Goal: Communication & Community: Answer question/provide support

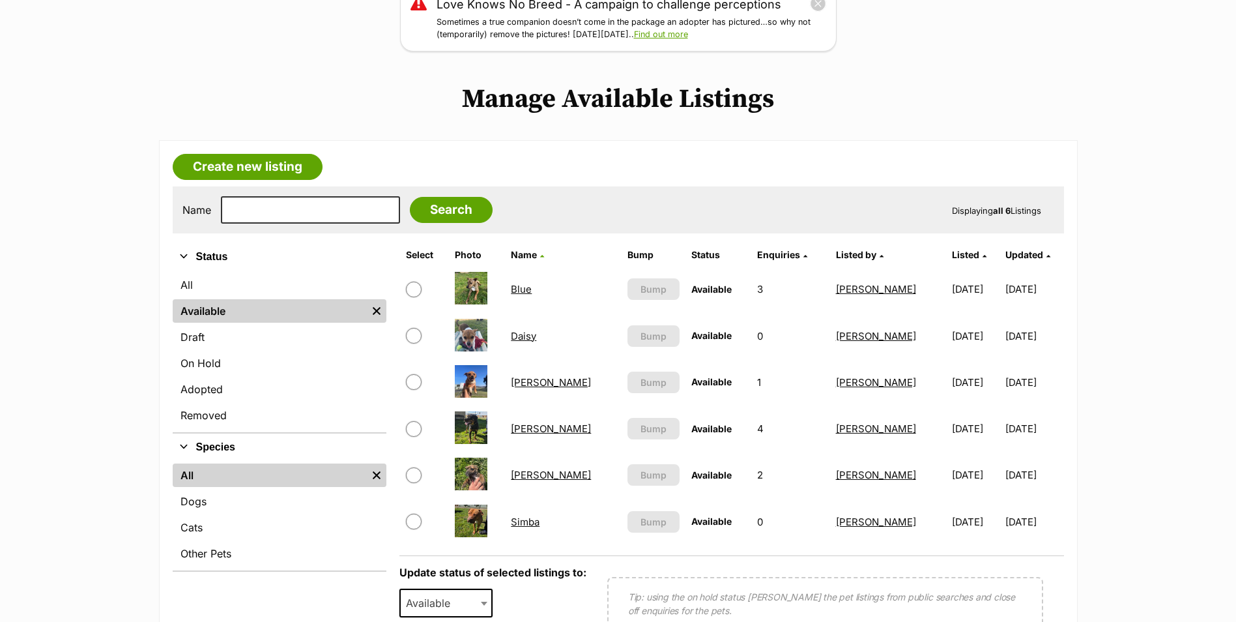
click at [472, 342] on img at bounding box center [471, 335] width 33 height 33
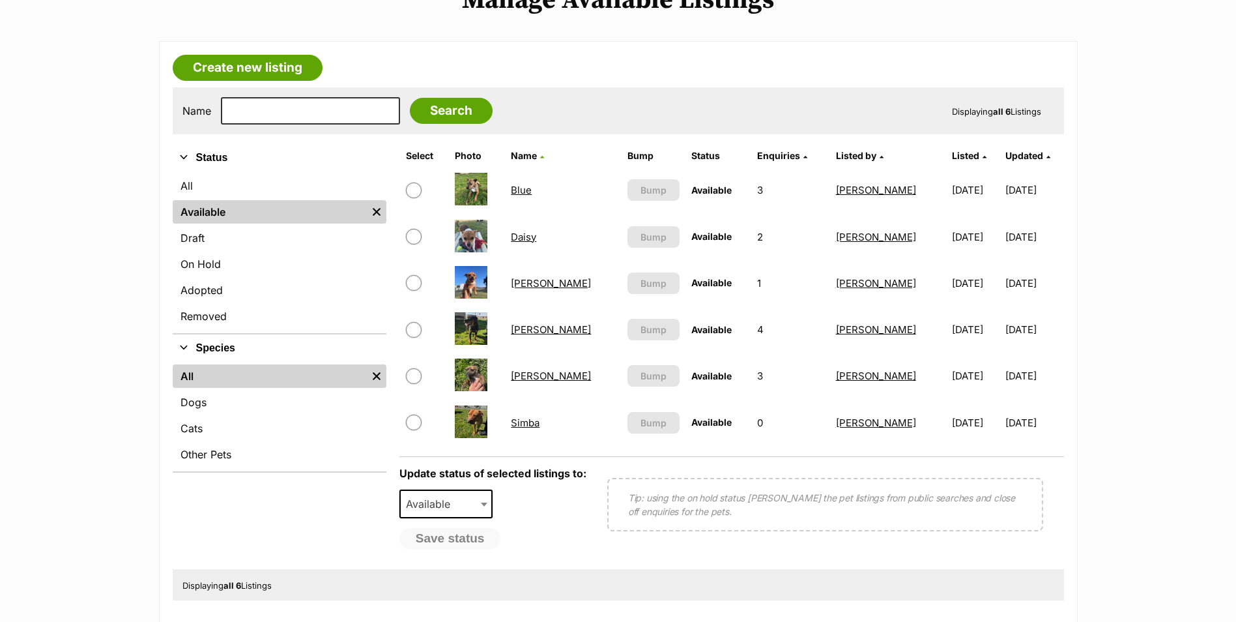
scroll to position [326, 0]
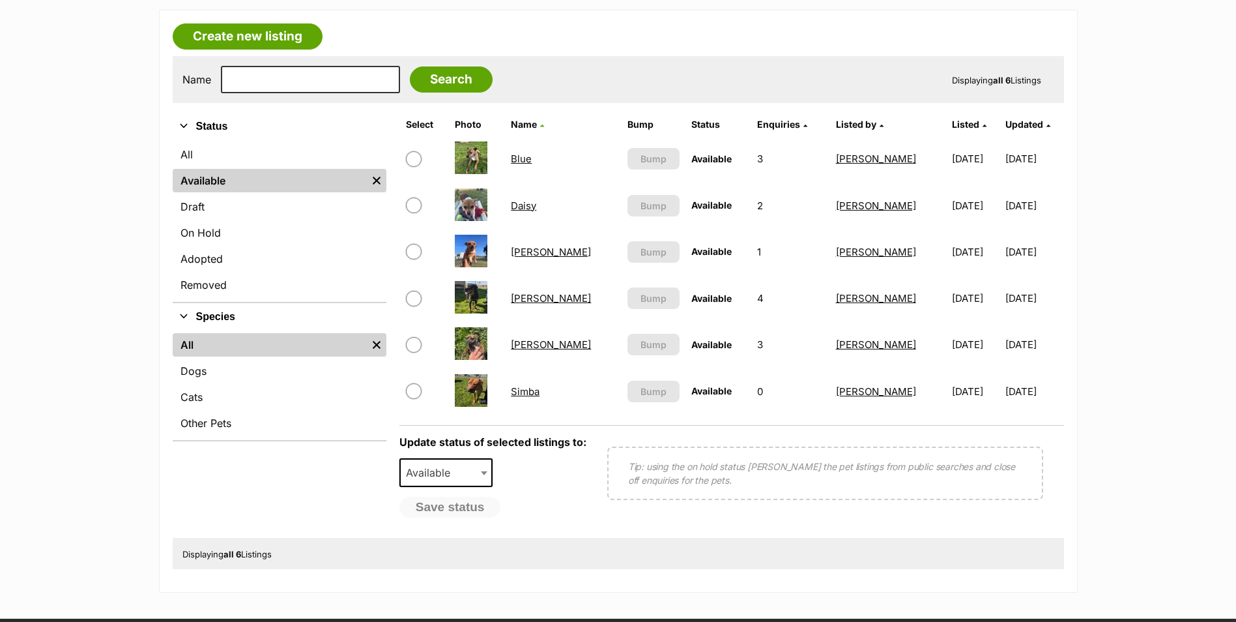
click at [523, 204] on link "Daisy" at bounding box center [523, 205] width 25 height 12
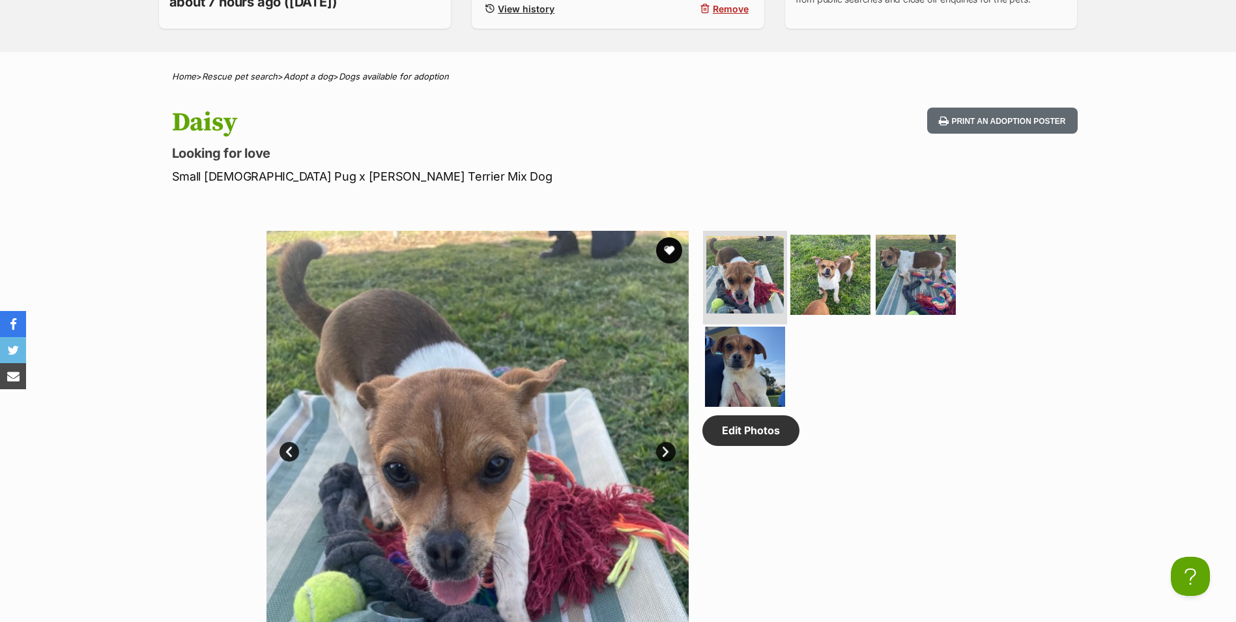
click at [749, 269] on img at bounding box center [745, 275] width 78 height 78
click at [755, 370] on img at bounding box center [745, 367] width 84 height 84
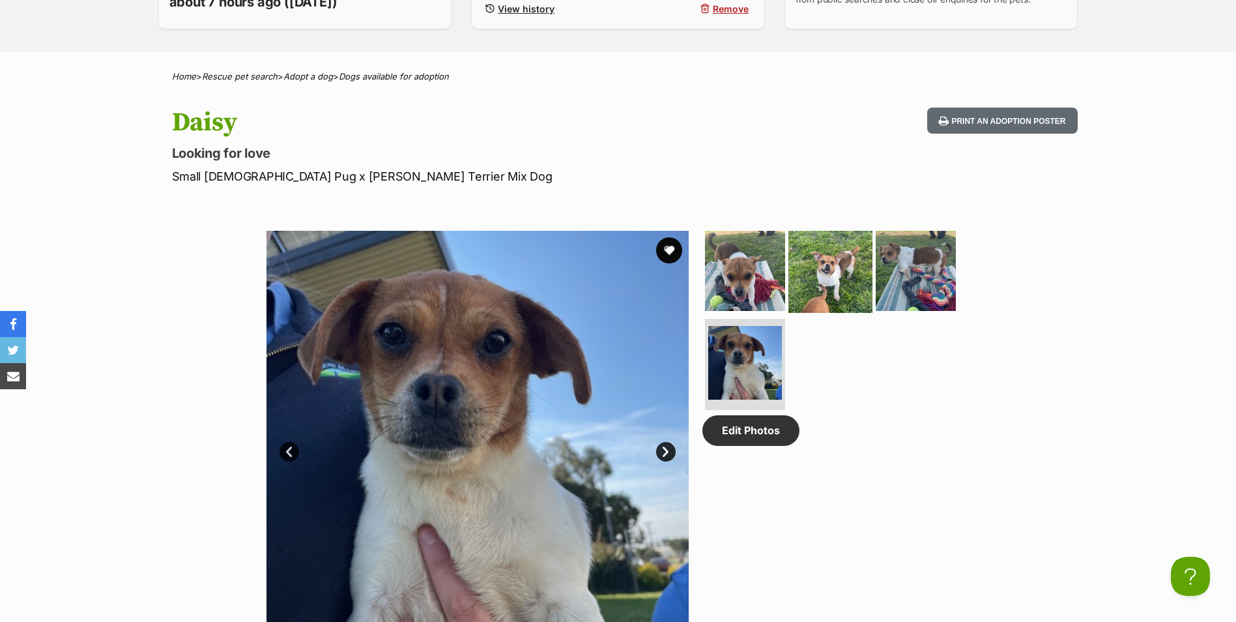
click at [837, 274] on img at bounding box center [831, 270] width 84 height 84
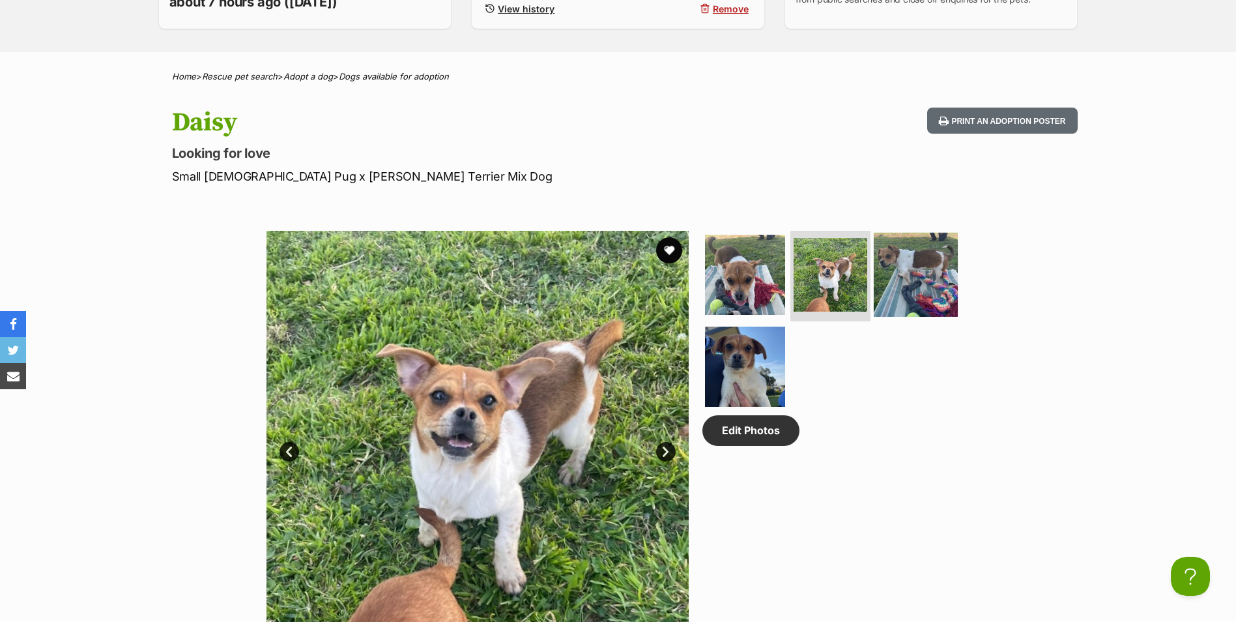
click at [908, 278] on img at bounding box center [916, 274] width 84 height 84
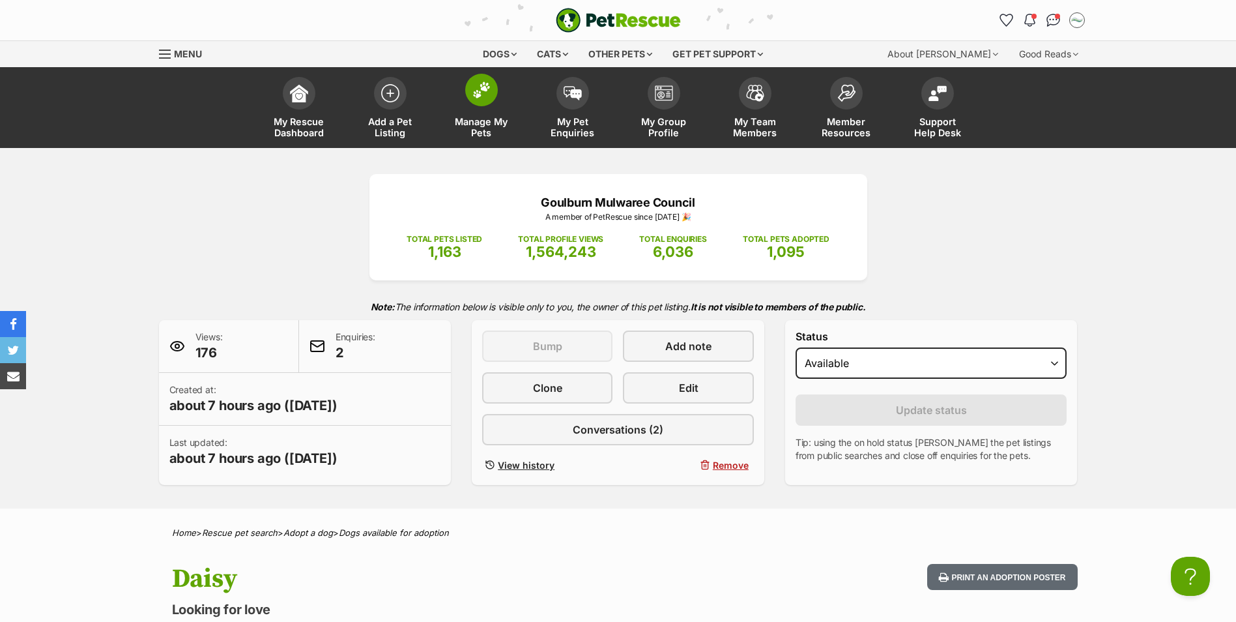
click at [477, 85] on img at bounding box center [481, 89] width 18 height 17
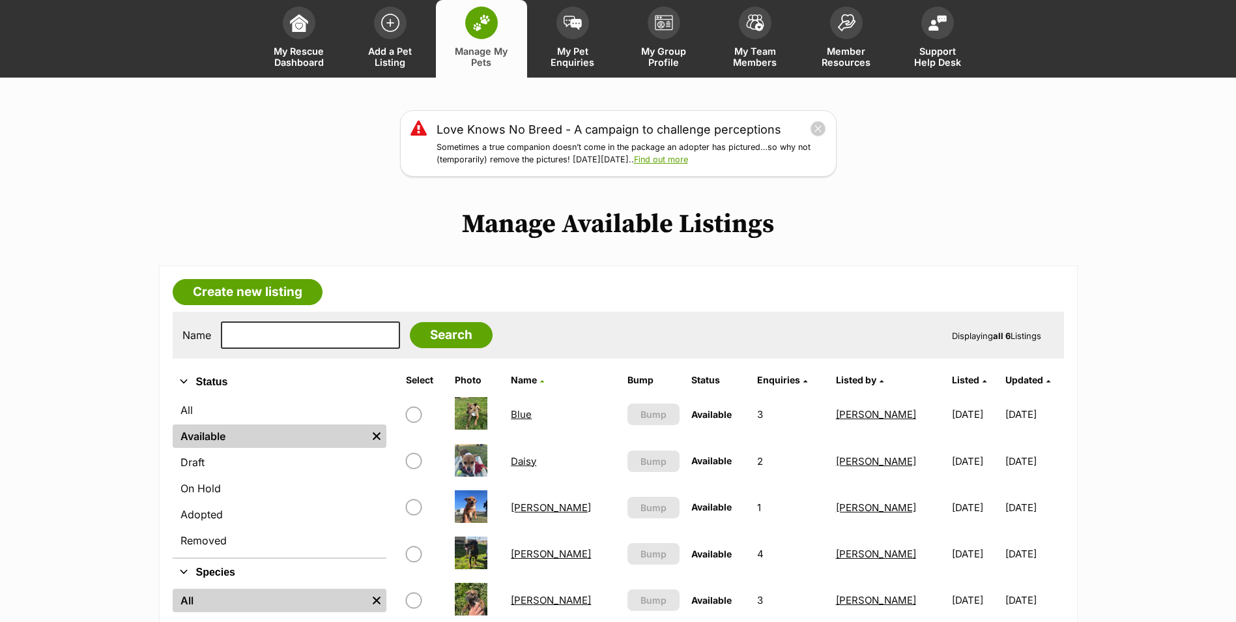
scroll to position [196, 0]
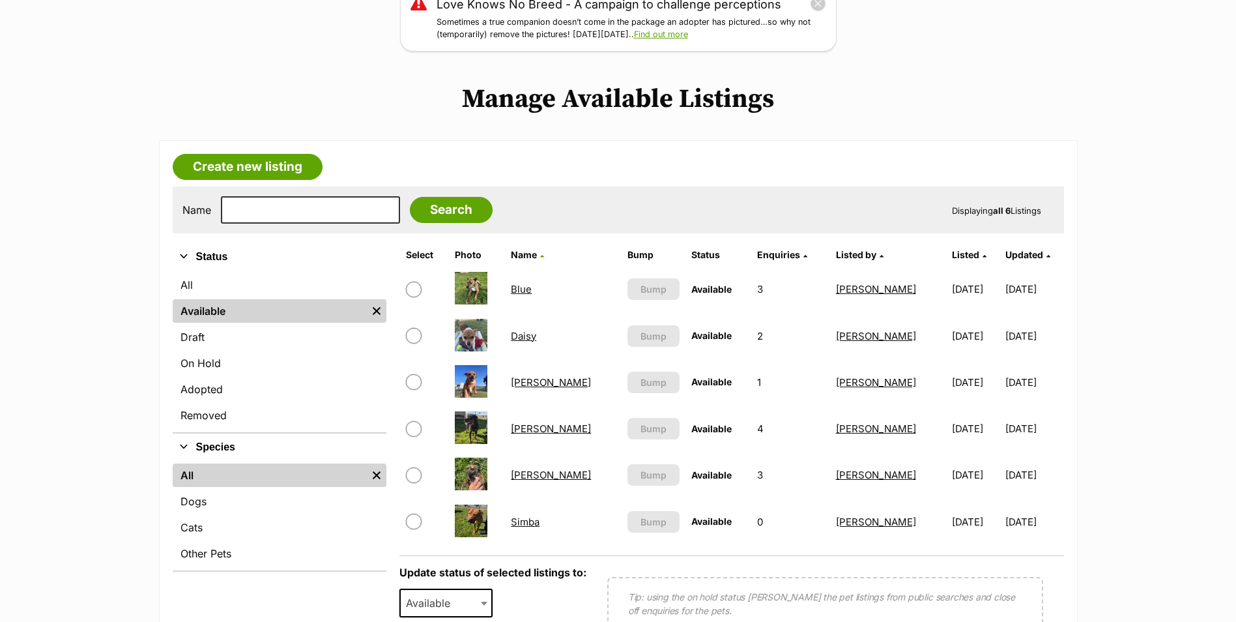
click at [531, 287] on link "Blue" at bounding box center [521, 289] width 21 height 12
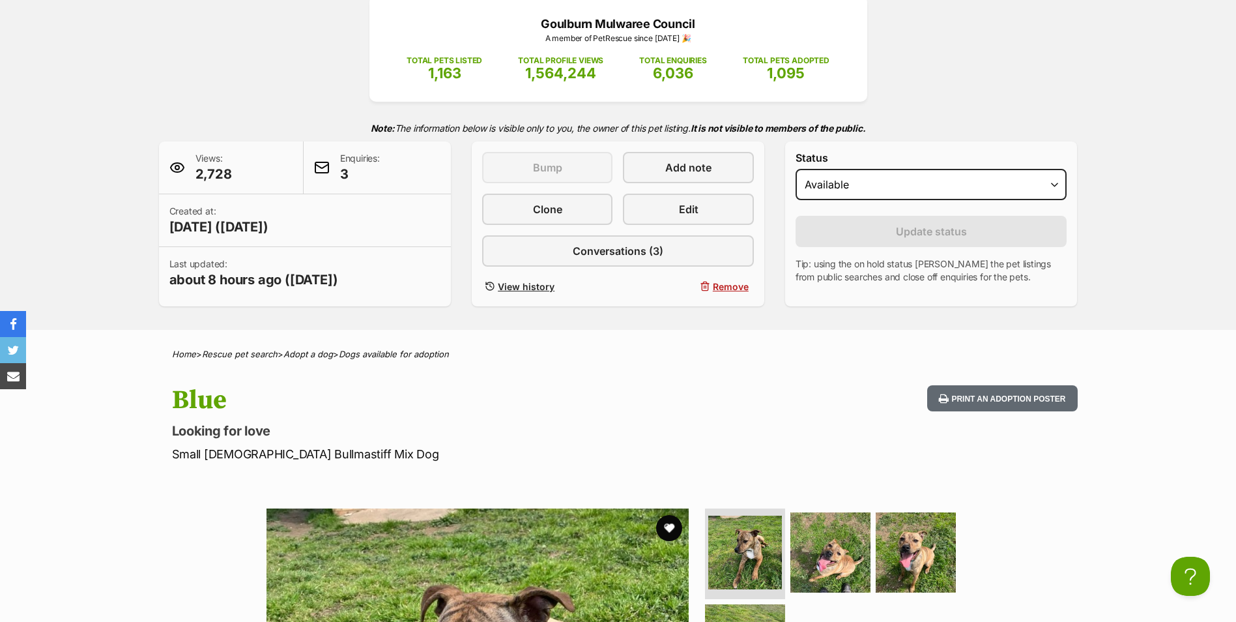
scroll to position [196, 0]
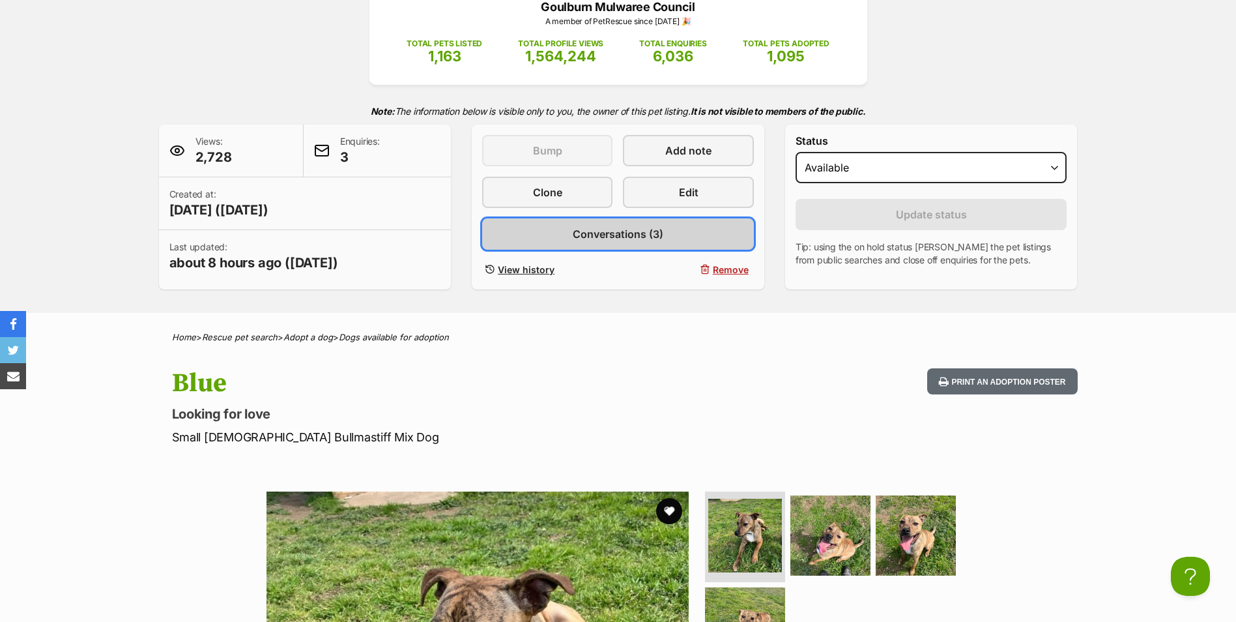
click at [621, 242] on link "Conversations (3)" at bounding box center [618, 233] width 272 height 31
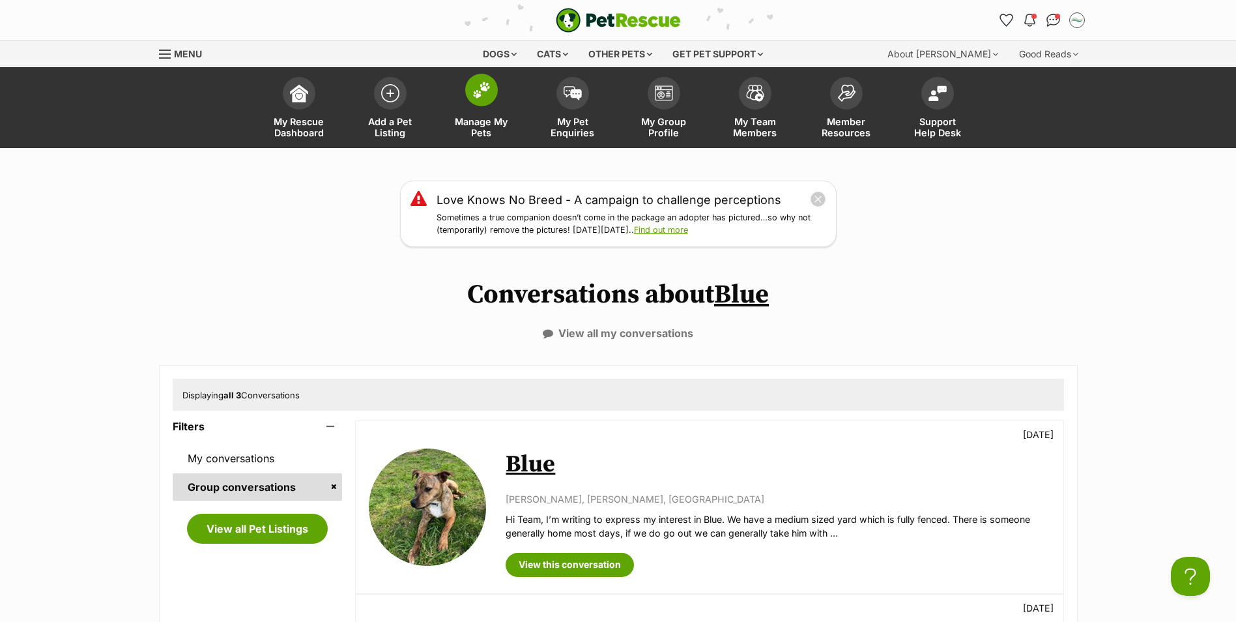
click at [473, 83] on img at bounding box center [481, 89] width 18 height 17
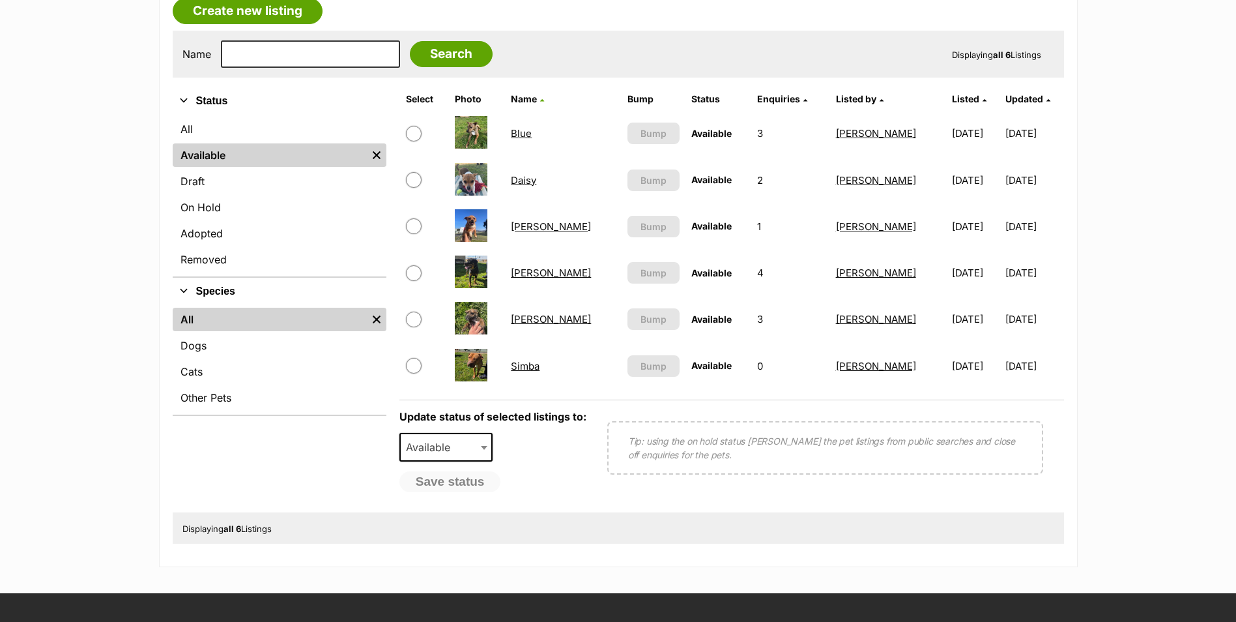
scroll to position [391, 0]
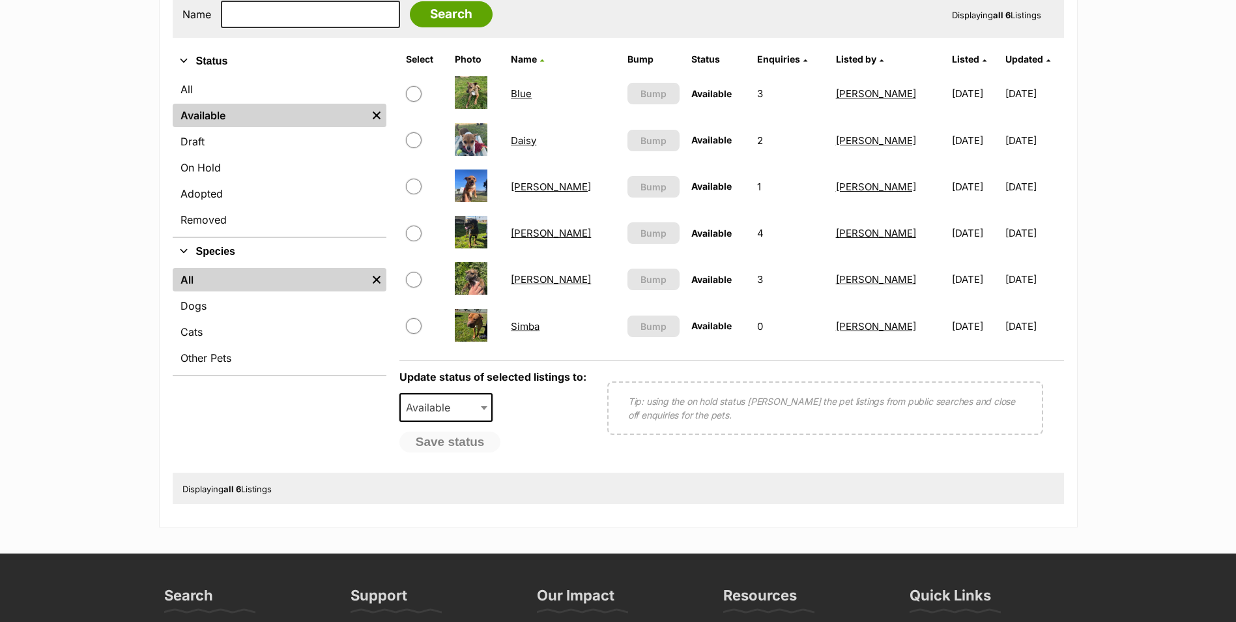
click at [536, 139] on link "Daisy" at bounding box center [523, 140] width 25 height 12
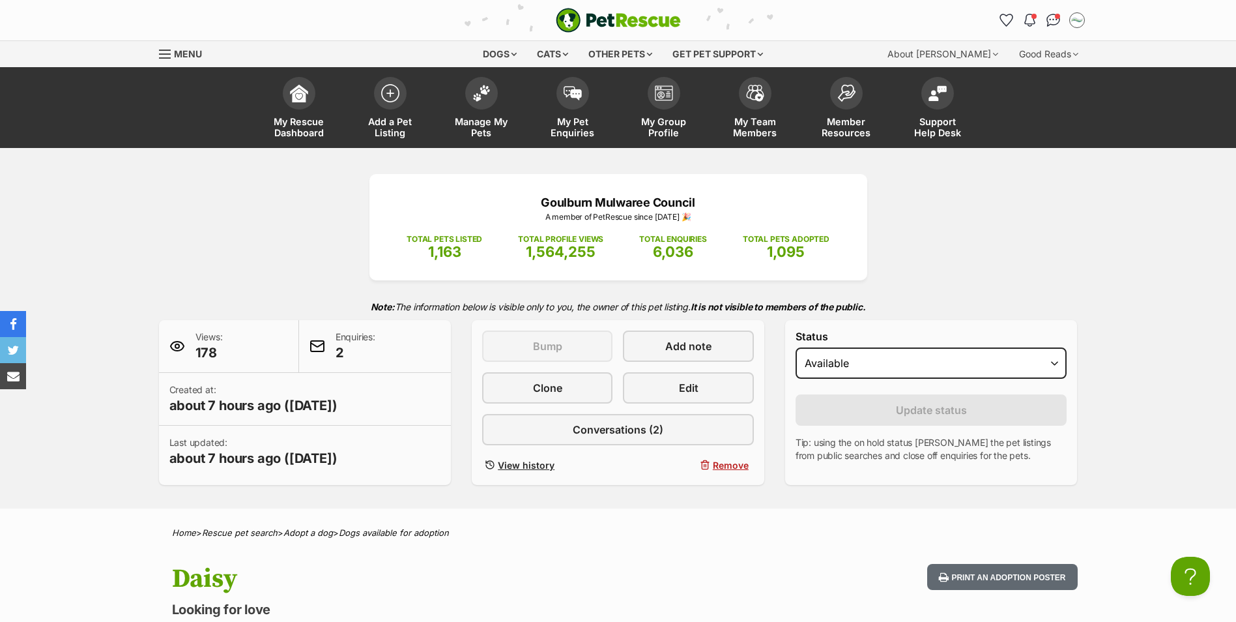
click at [637, 411] on div "This listing can be bumped in 7 days Bump Add note Clone Edit Conversations (2)…" at bounding box center [618, 402] width 272 height 144
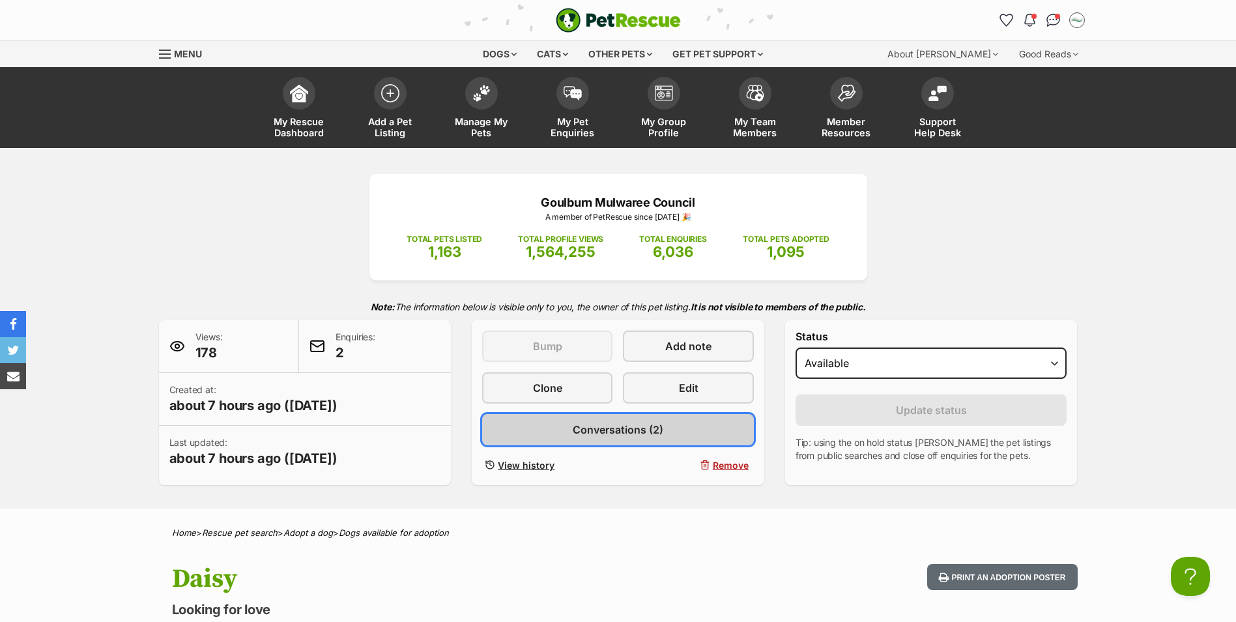
click at [639, 429] on span "Conversations (2)" at bounding box center [618, 430] width 91 height 16
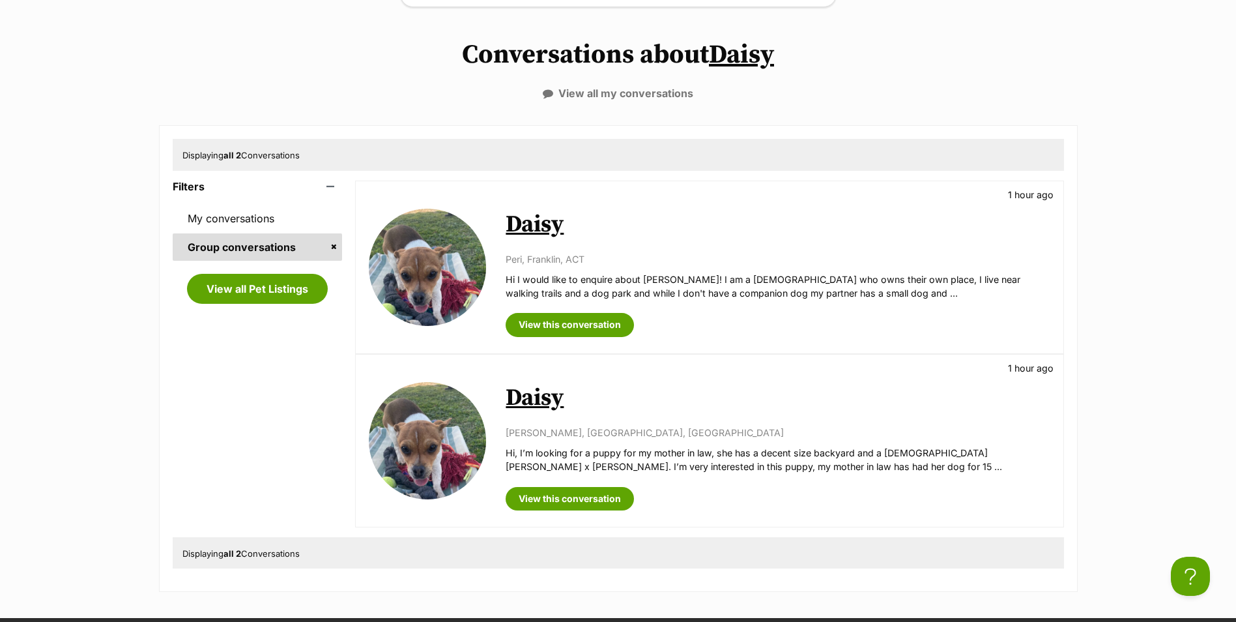
scroll to position [261, 0]
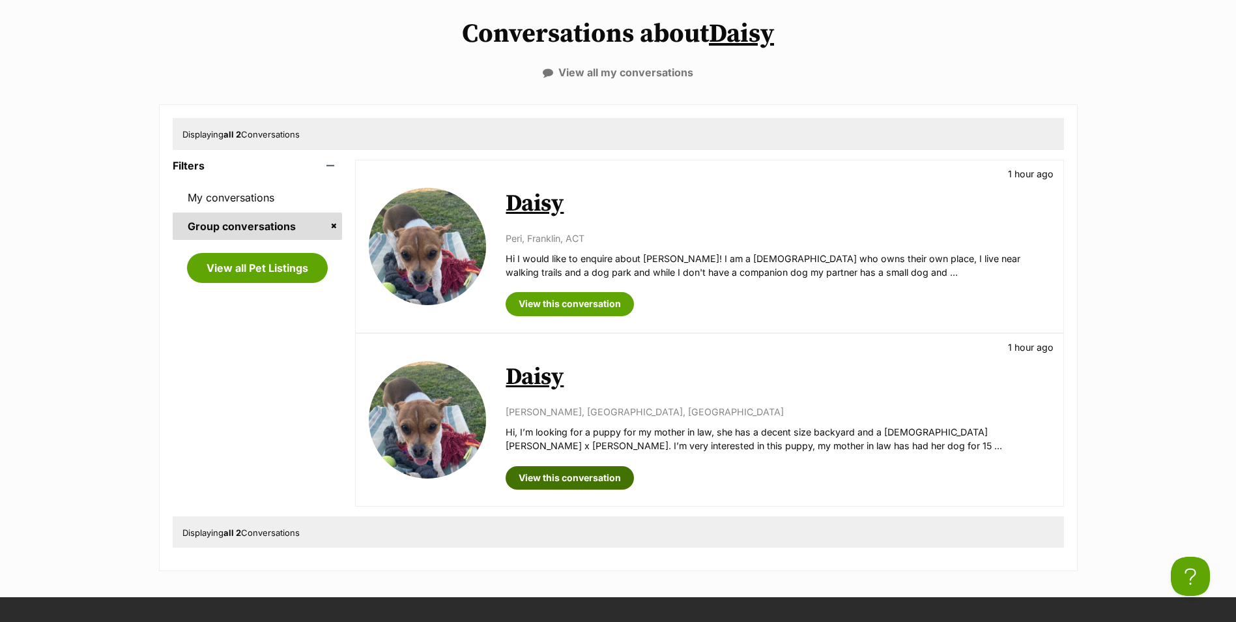
click at [562, 481] on link "View this conversation" at bounding box center [570, 477] width 128 height 23
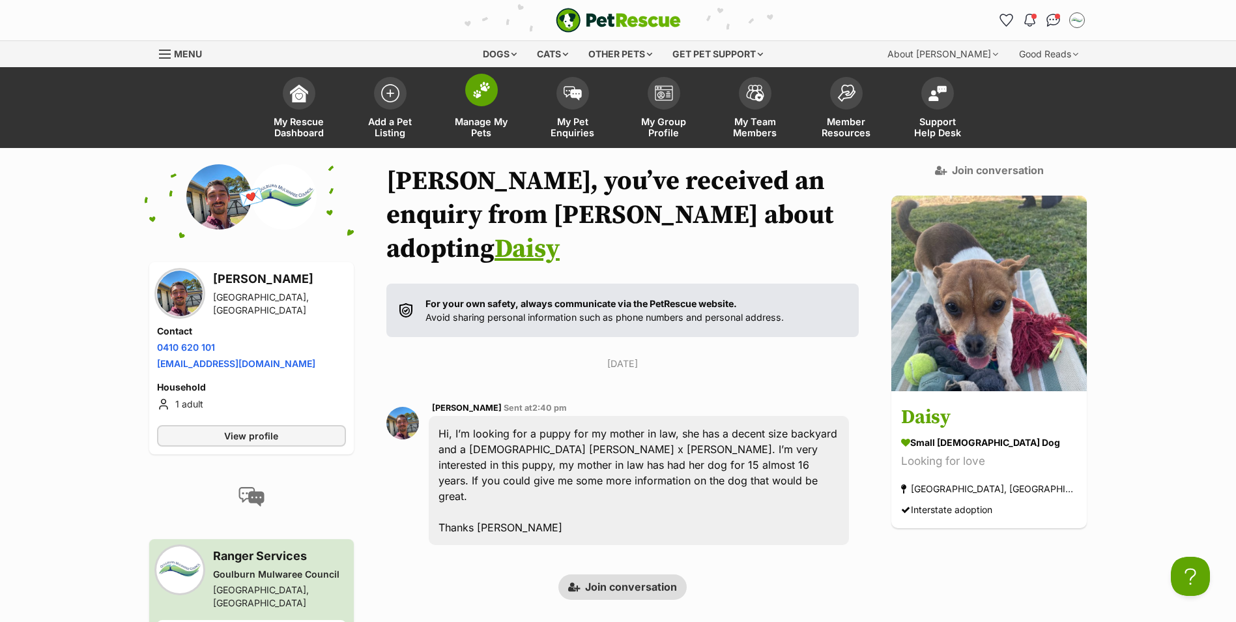
click at [490, 100] on span at bounding box center [481, 90] width 33 height 33
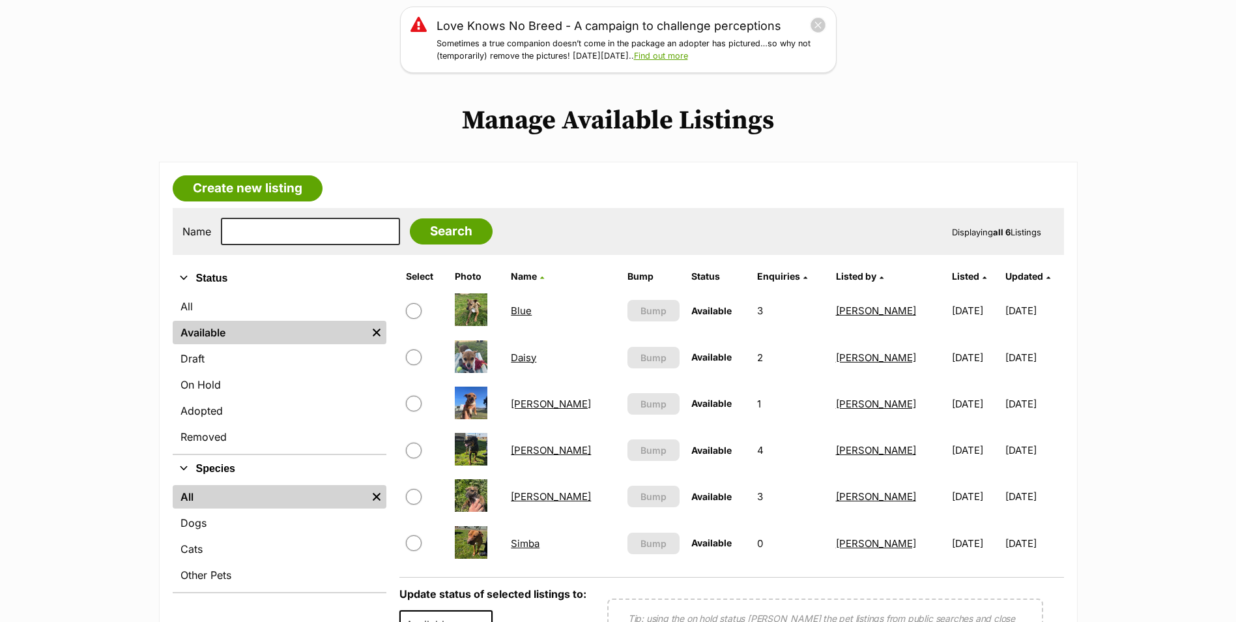
scroll to position [196, 0]
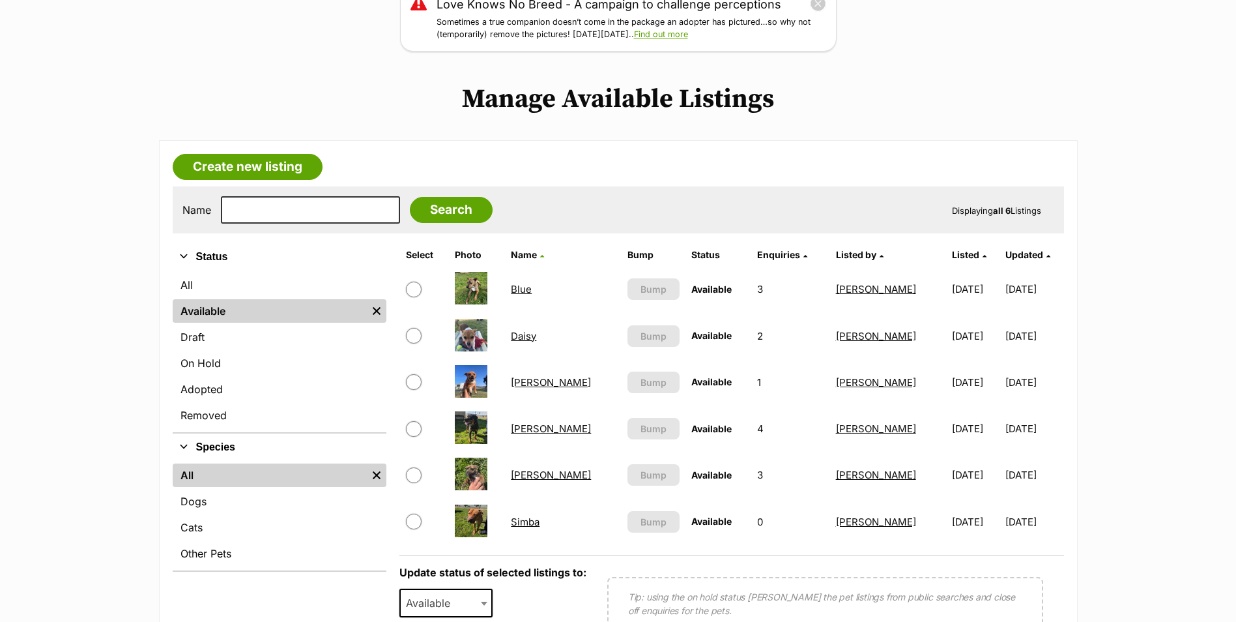
click at [544, 476] on link "[PERSON_NAME]" at bounding box center [551, 475] width 80 height 12
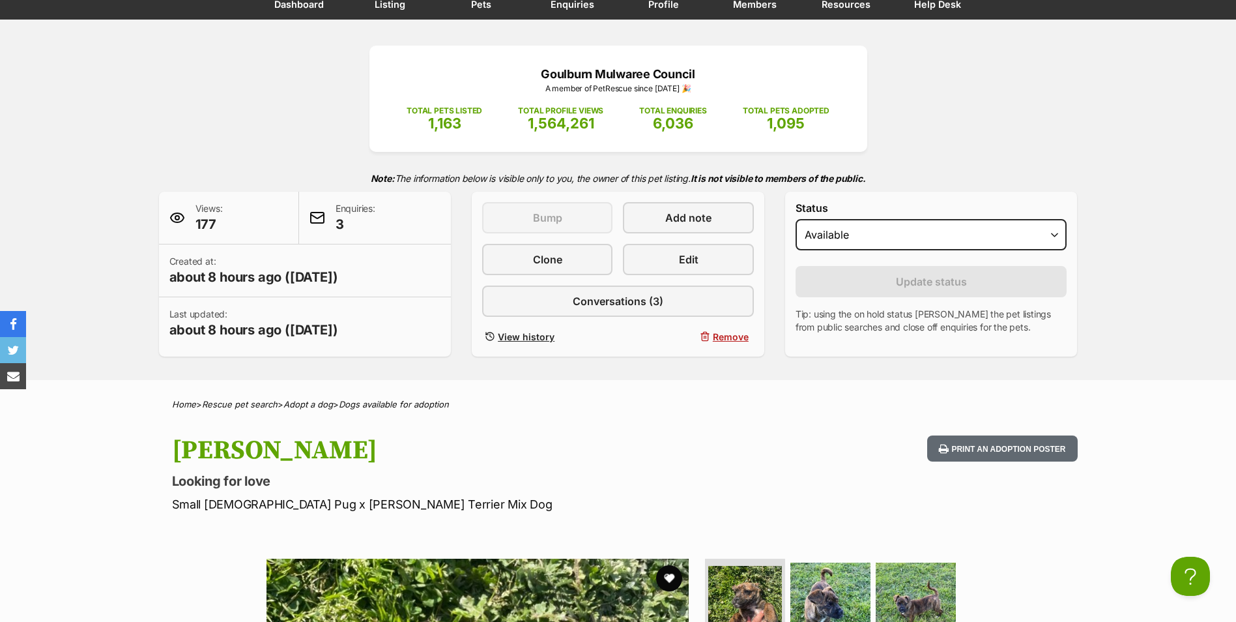
scroll to position [130, 0]
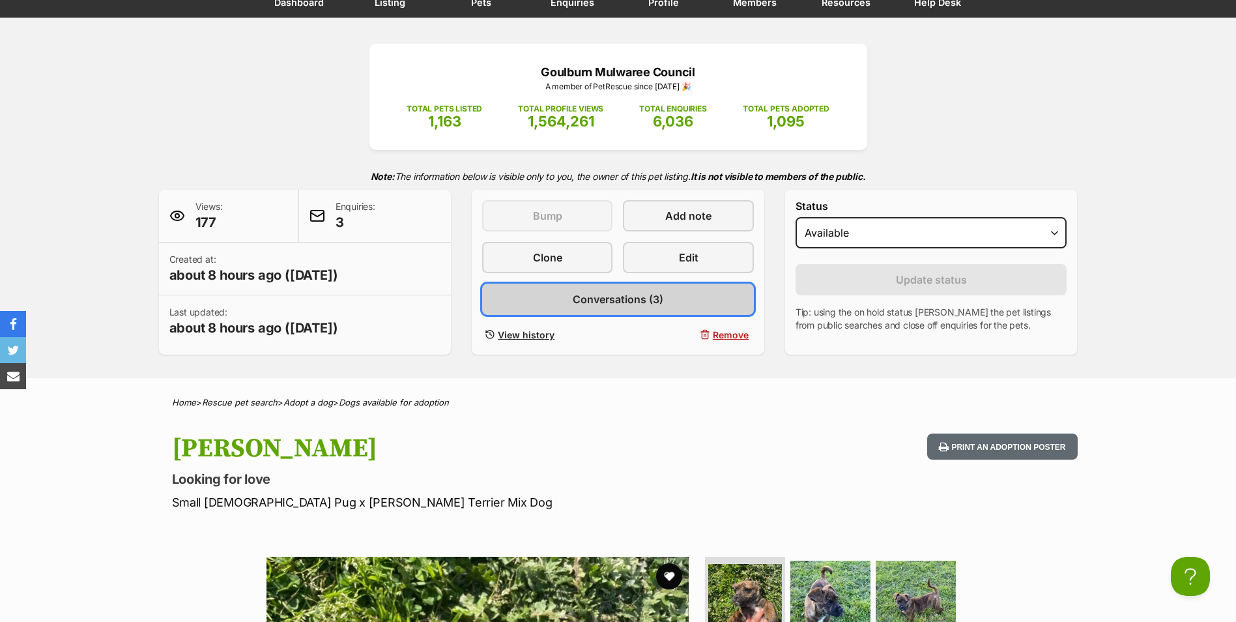
drag, startPoint x: 626, startPoint y: 283, endPoint x: 616, endPoint y: 300, distance: 19.9
click at [626, 283] on link "Conversations (3)" at bounding box center [618, 298] width 272 height 31
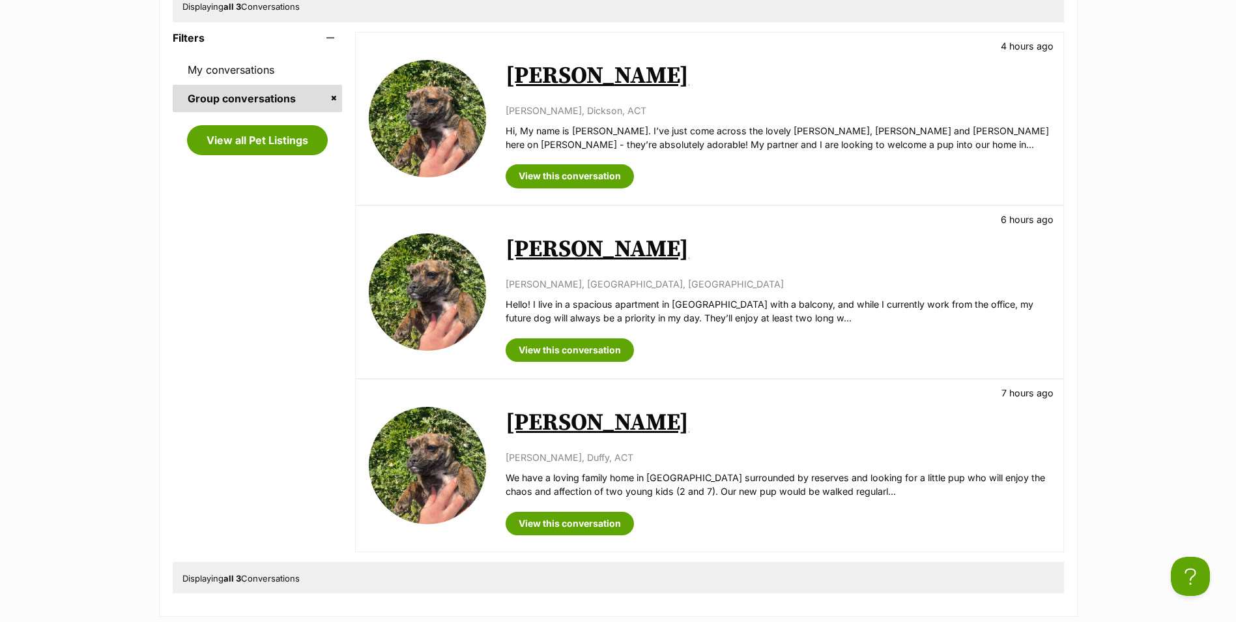
scroll to position [391, 0]
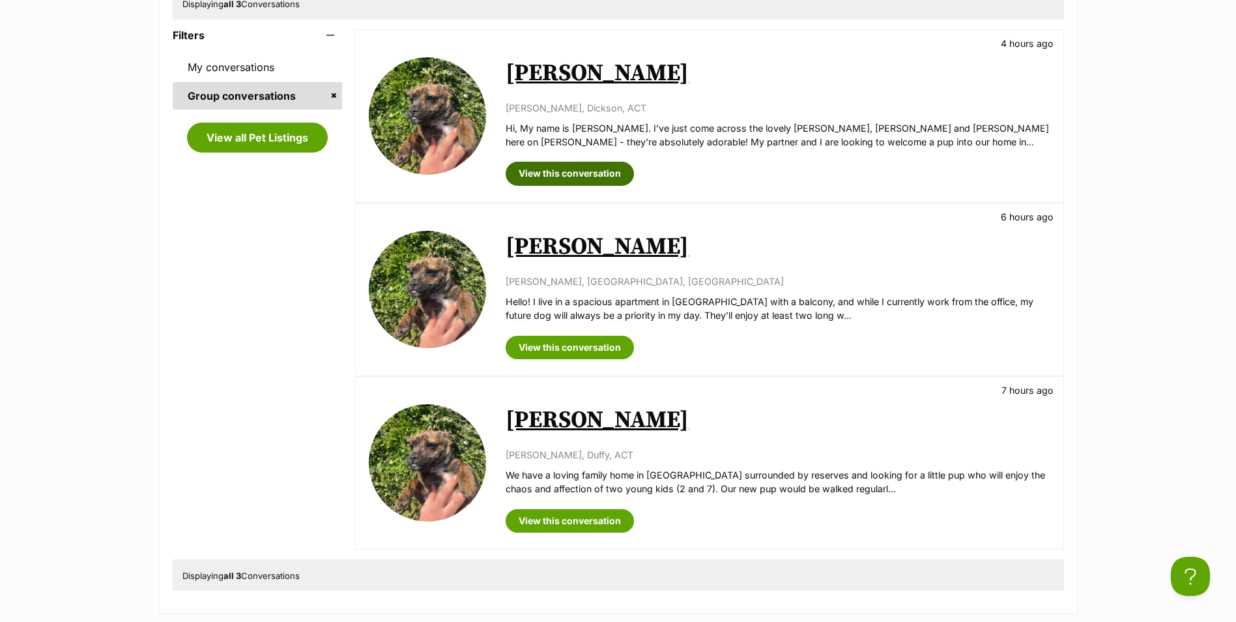
click at [580, 173] on link "View this conversation" at bounding box center [570, 173] width 128 height 23
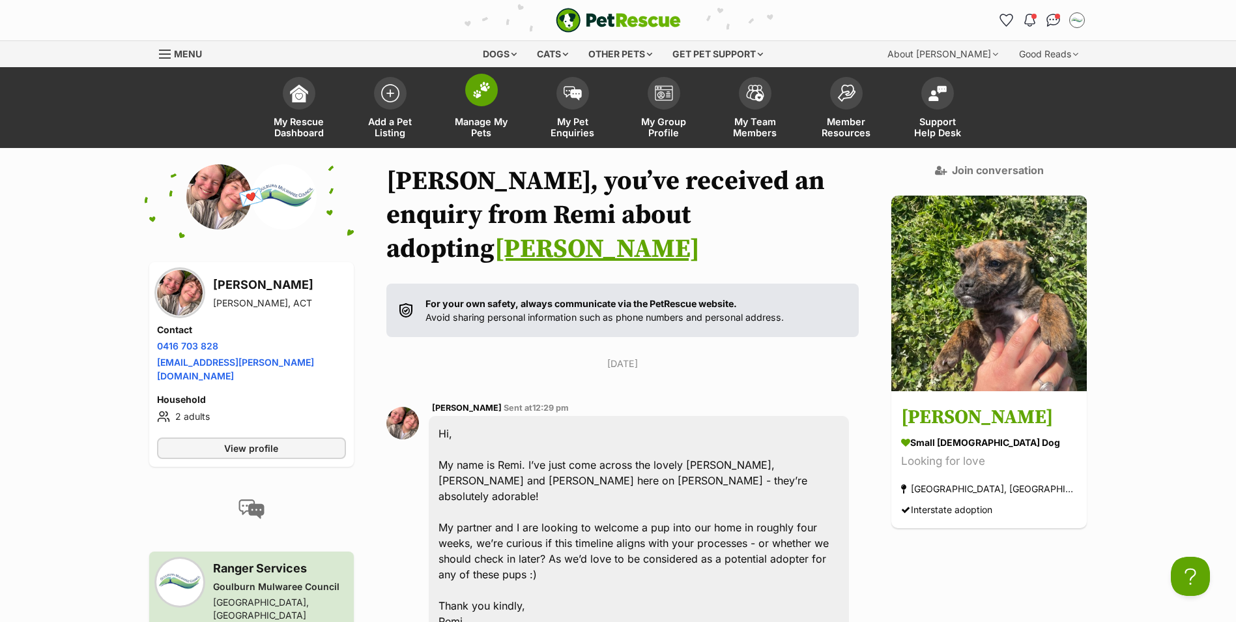
click at [487, 91] on img at bounding box center [481, 89] width 18 height 17
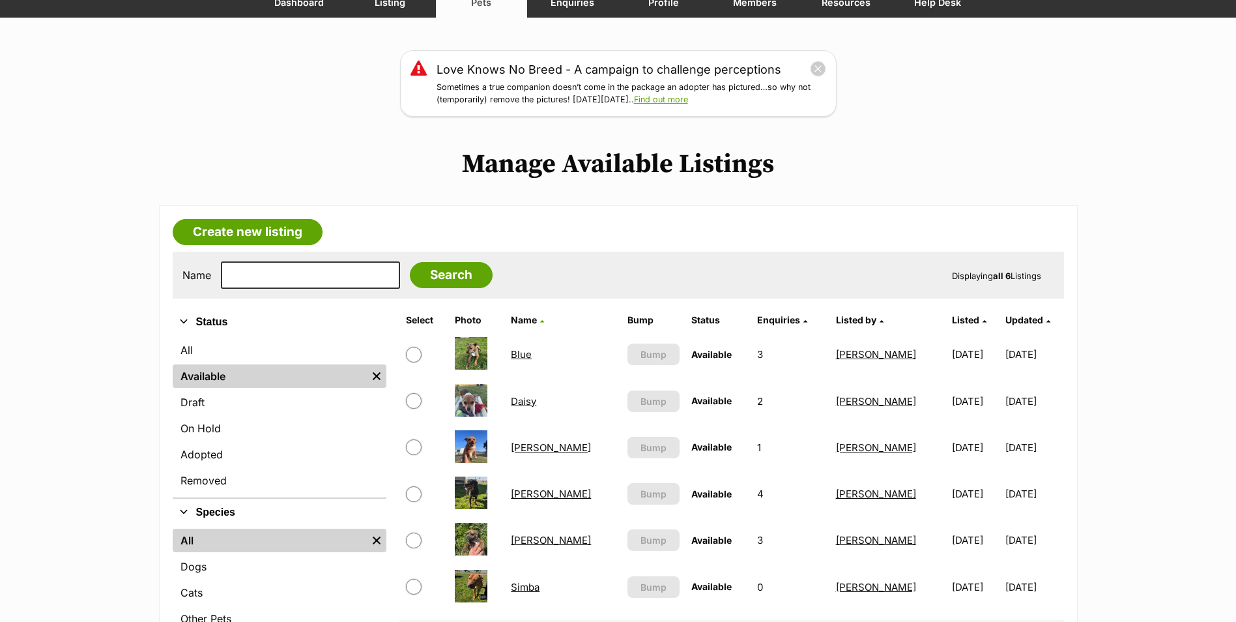
scroll to position [196, 0]
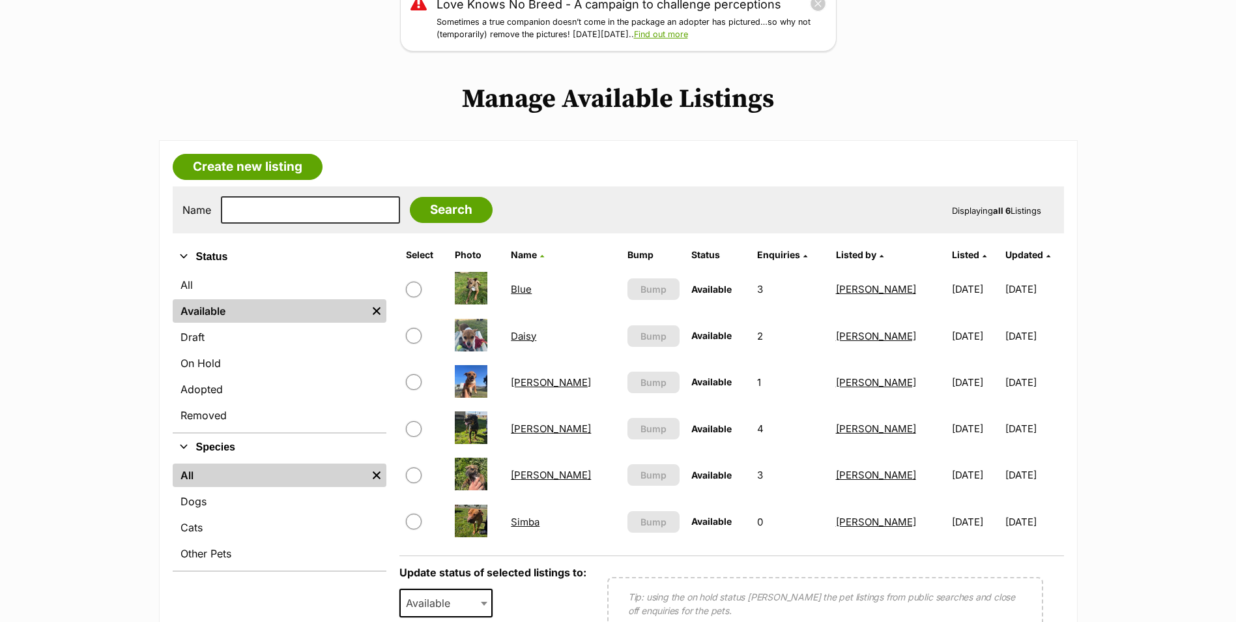
click at [542, 429] on link "[PERSON_NAME]" at bounding box center [551, 428] width 80 height 12
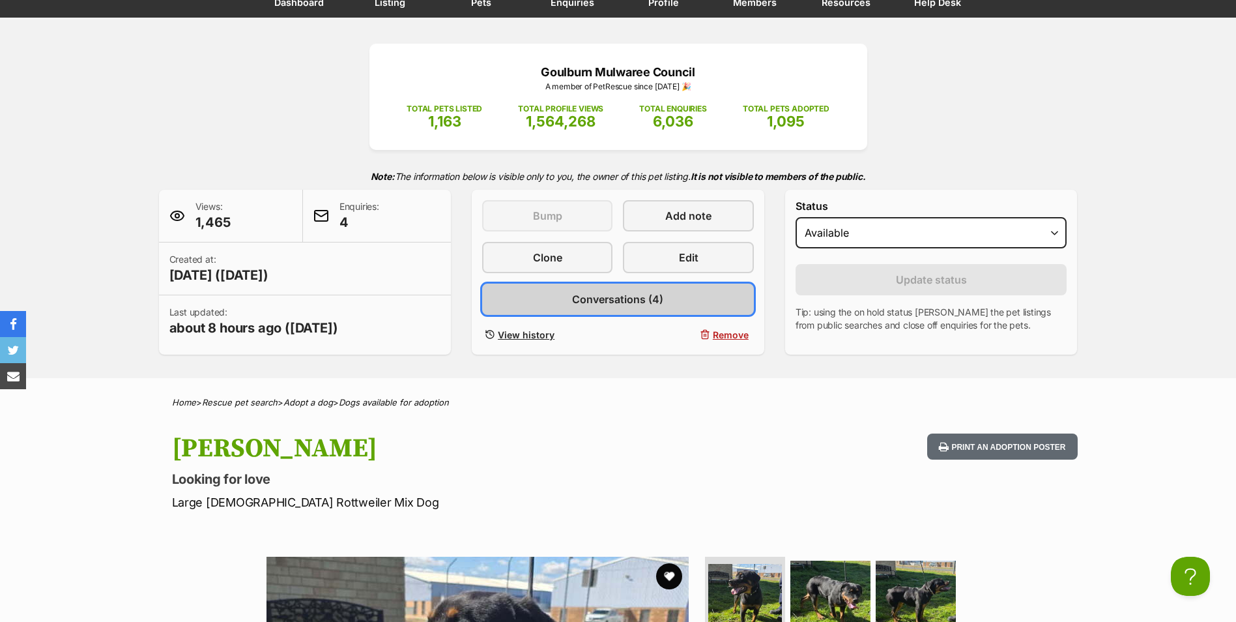
click at [618, 302] on span "Conversations (4)" at bounding box center [617, 299] width 91 height 16
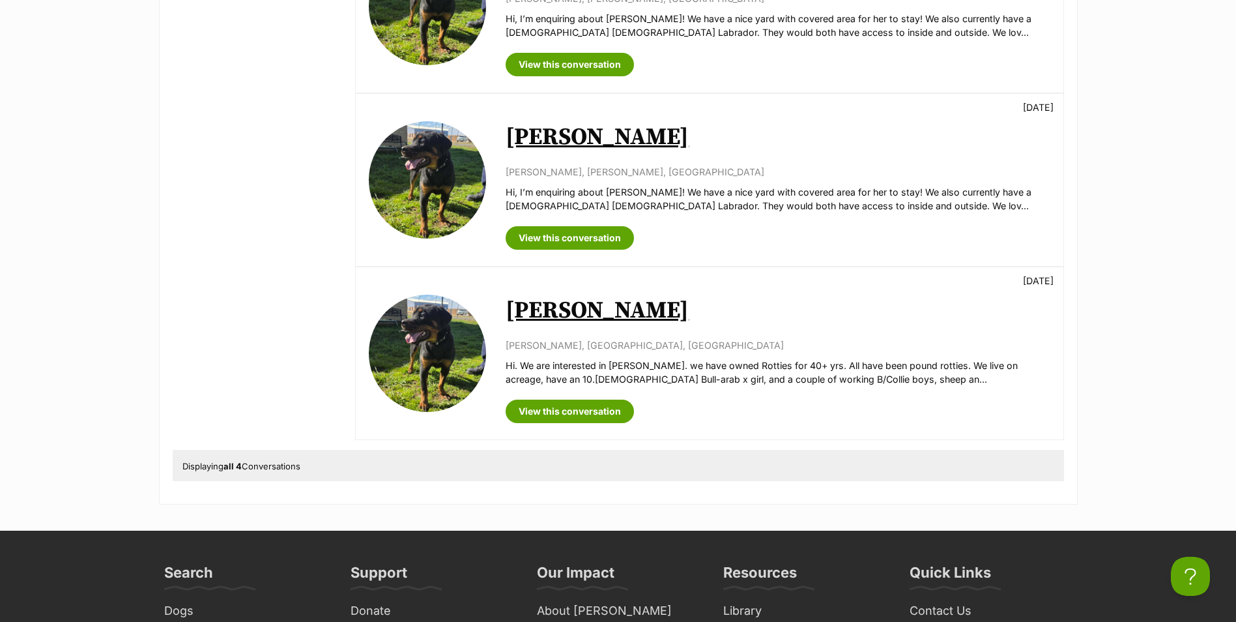
scroll to position [717, 0]
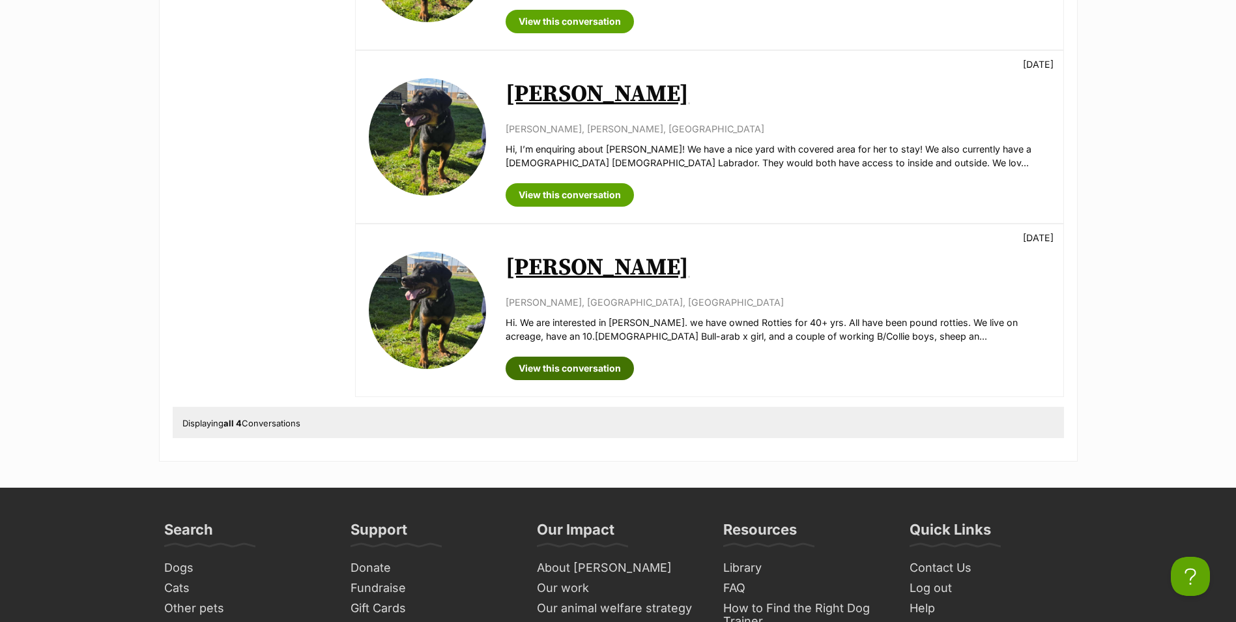
click at [580, 366] on link "View this conversation" at bounding box center [570, 367] width 128 height 23
